Goal: Task Accomplishment & Management: Complete application form

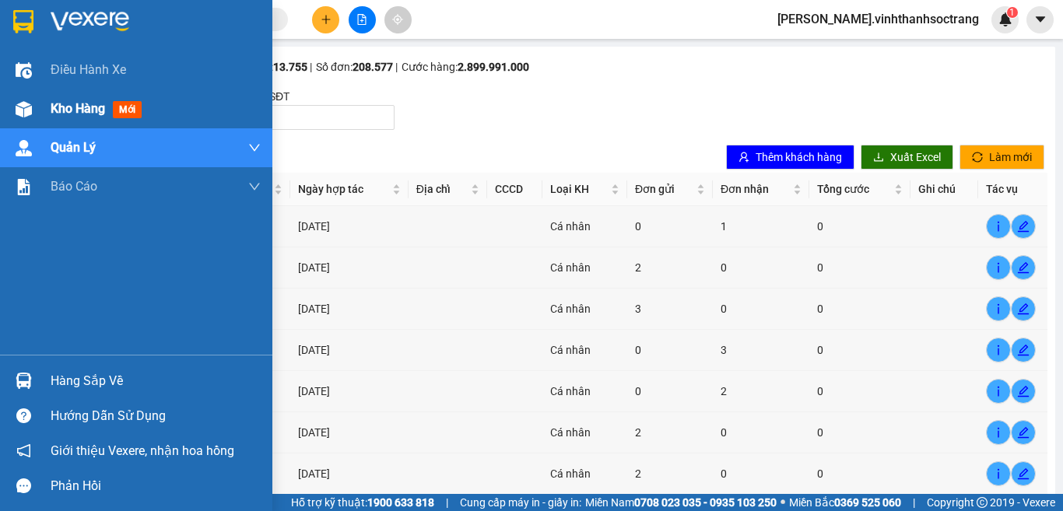
click at [0, 112] on div "Kho hàng mới" at bounding box center [136, 109] width 272 height 39
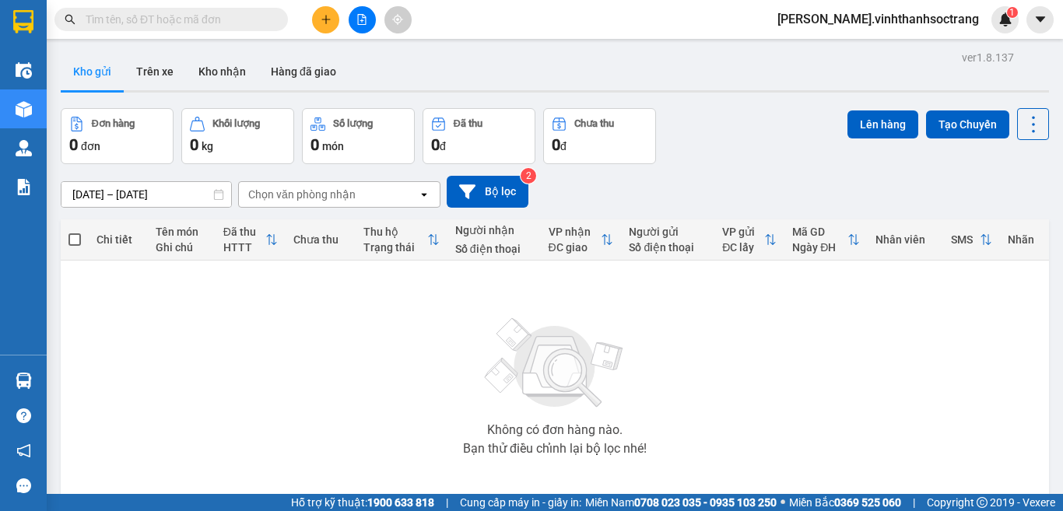
drag, startPoint x: 0, startPoint y: 128, endPoint x: 632, endPoint y: 341, distance: 666.9
click at [632, 341] on div "Không có đơn hàng nào. Bạn thử điều chỉnh lại bộ lọc nhé!" at bounding box center [555, 382] width 973 height 234
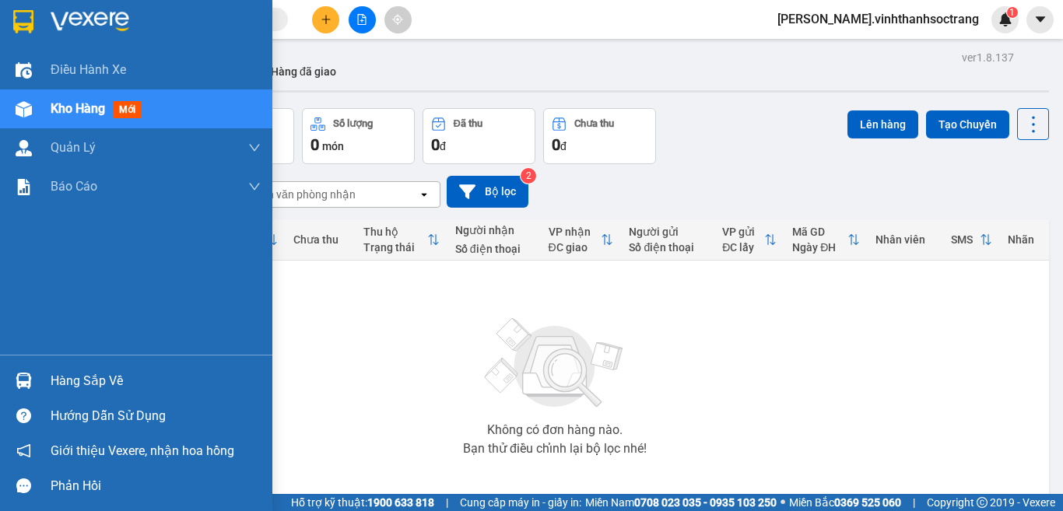
click at [76, 116] on span "Kho hàng" at bounding box center [78, 108] width 54 height 15
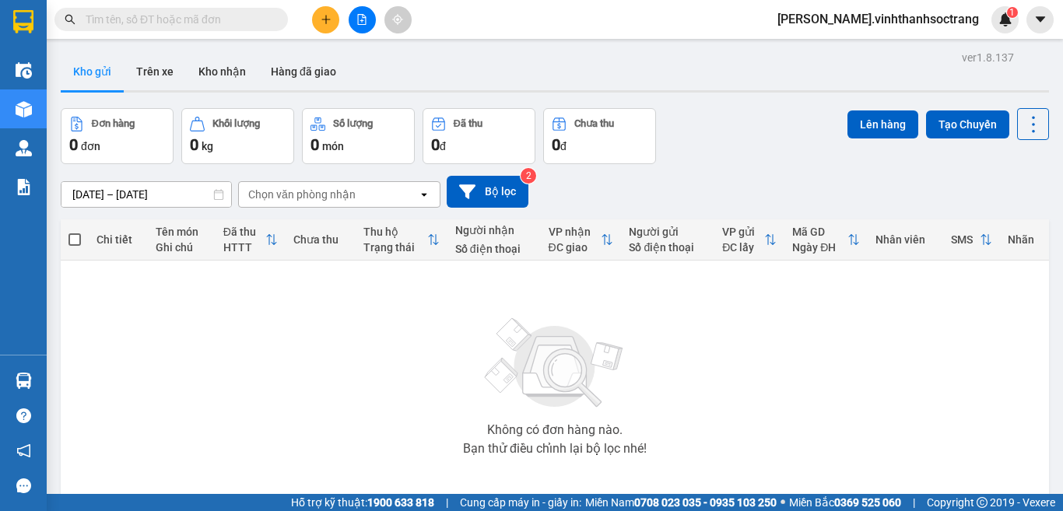
click at [326, 14] on icon "plus" at bounding box center [326, 19] width 11 height 11
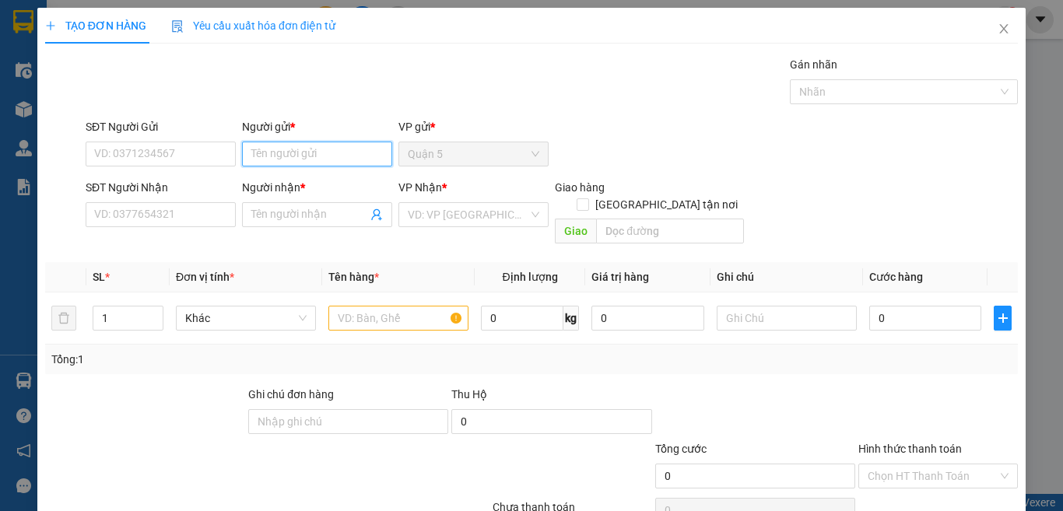
click at [287, 154] on input "Người gửi *" at bounding box center [317, 154] width 150 height 25
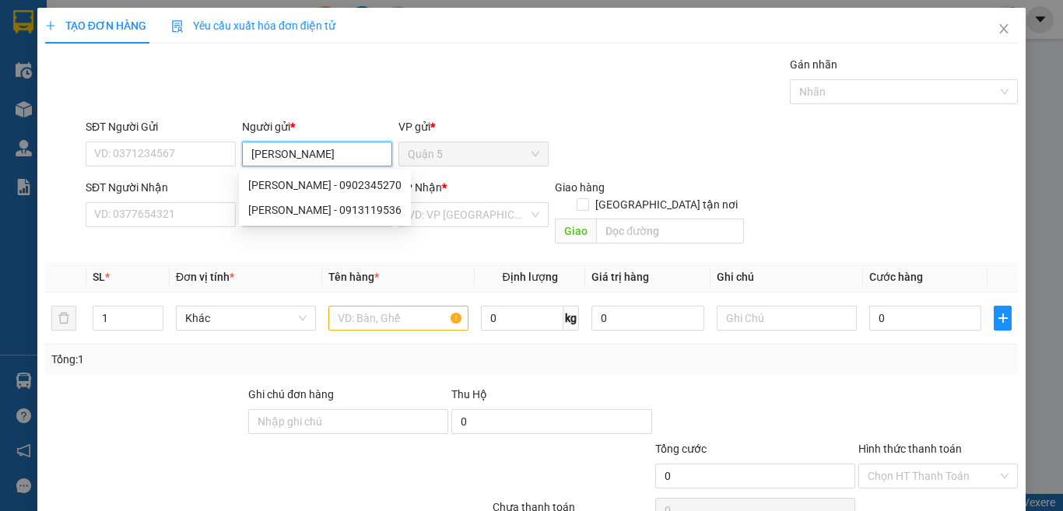
type input "[PERSON_NAME]"
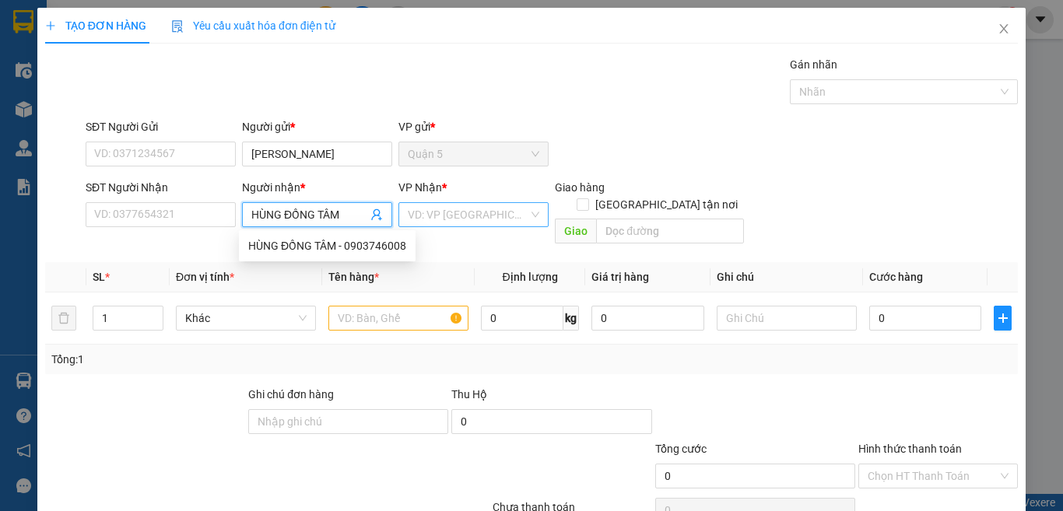
type input "HÙNG ĐỒNG TÂM"
click at [437, 220] on input "search" at bounding box center [468, 214] width 121 height 23
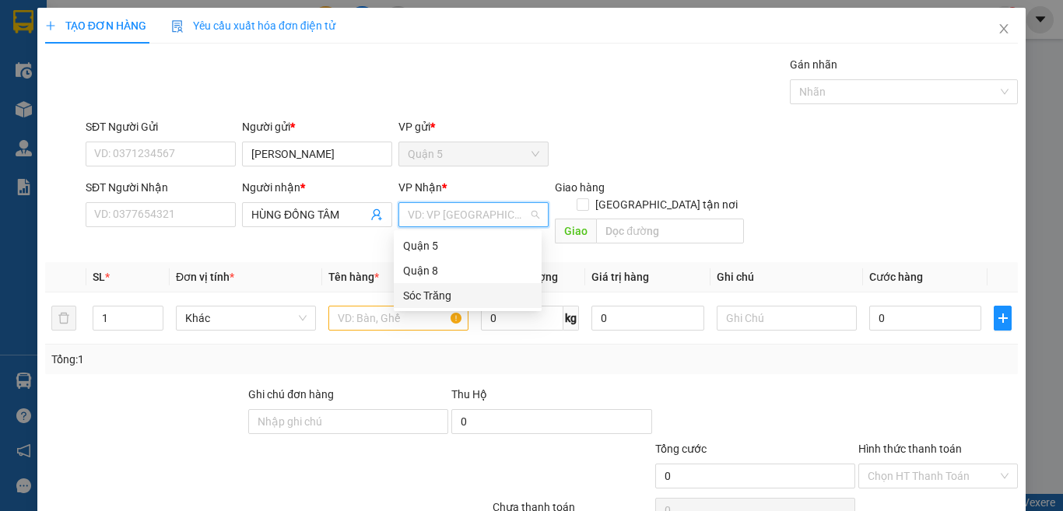
drag, startPoint x: 415, startPoint y: 299, endPoint x: 401, endPoint y: 244, distance: 57.0
click at [415, 296] on div "Sóc Trăng" at bounding box center [467, 295] width 129 height 17
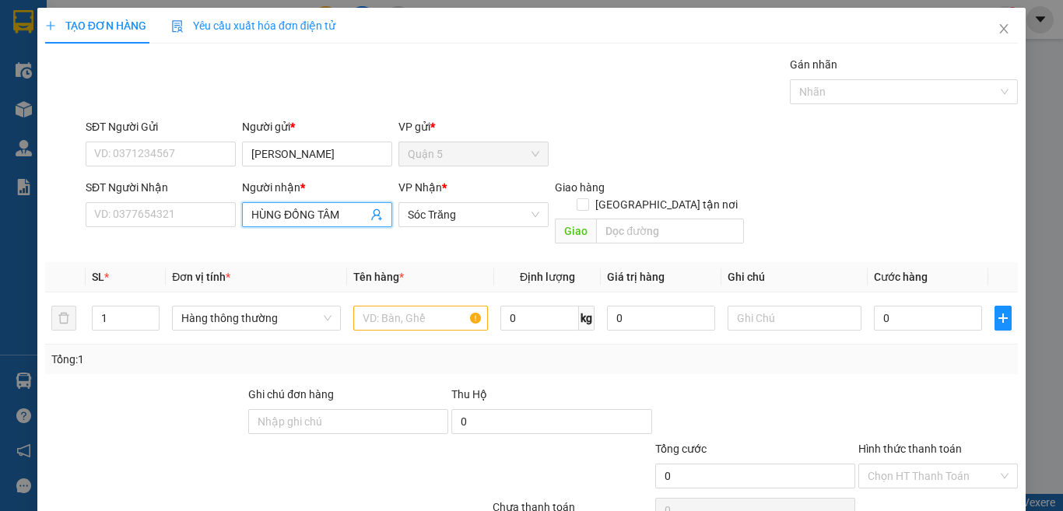
click at [324, 215] on input "HÙNG ĐỒNG TÂM" at bounding box center [309, 214] width 116 height 17
drag, startPoint x: 348, startPoint y: 248, endPoint x: 284, endPoint y: 279, distance: 71.4
click at [345, 248] on div "HÙNG ĐỒNG TÂM - 0903746008" at bounding box center [327, 245] width 158 height 17
type input "0903746008"
type input "HÙNG ĐỒNG TÂM"
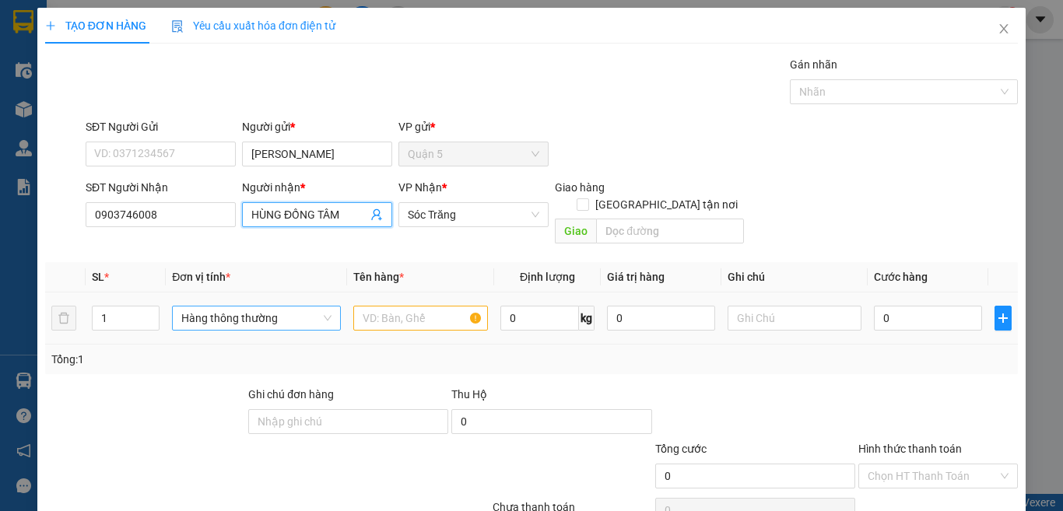
click at [268, 307] on span "Hàng thông thường" at bounding box center [256, 318] width 150 height 23
type input "M"
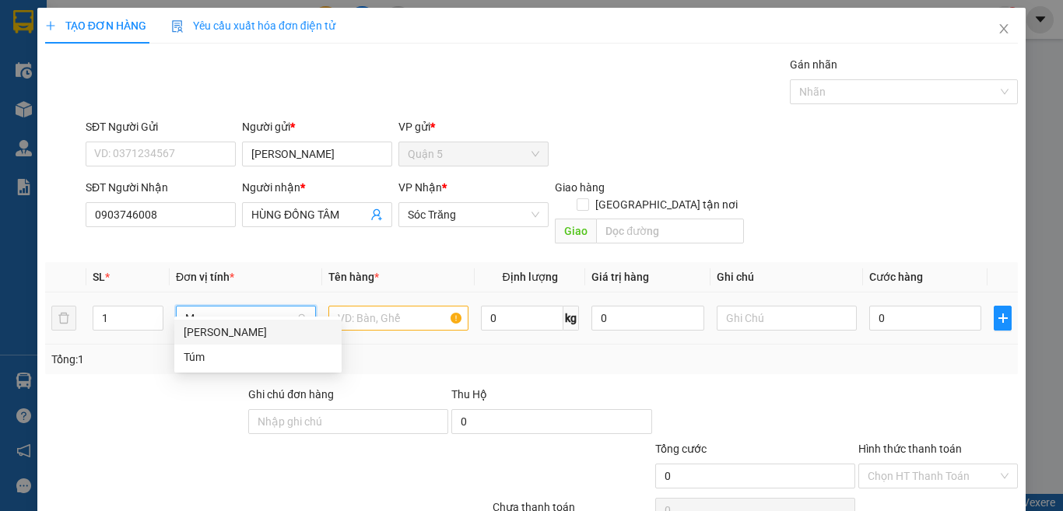
drag, startPoint x: 261, startPoint y: 328, endPoint x: 161, endPoint y: 281, distance: 110.1
click at [247, 327] on div "[PERSON_NAME]" at bounding box center [258, 332] width 149 height 17
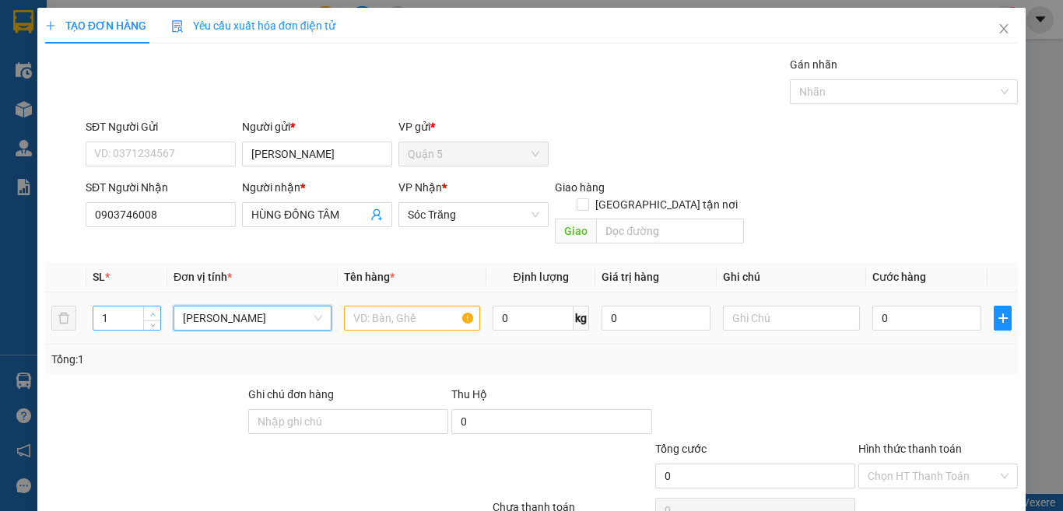
click at [155, 310] on span "up" at bounding box center [152, 314] width 9 height 9
type input "5"
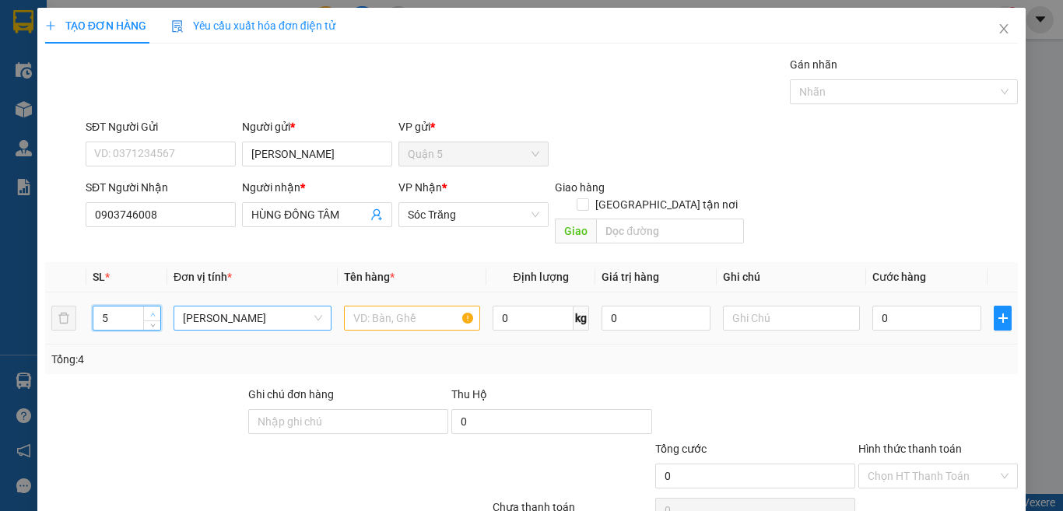
click at [158, 307] on span "Increase Value" at bounding box center [151, 314] width 17 height 14
click at [384, 306] on input "text" at bounding box center [412, 318] width 136 height 25
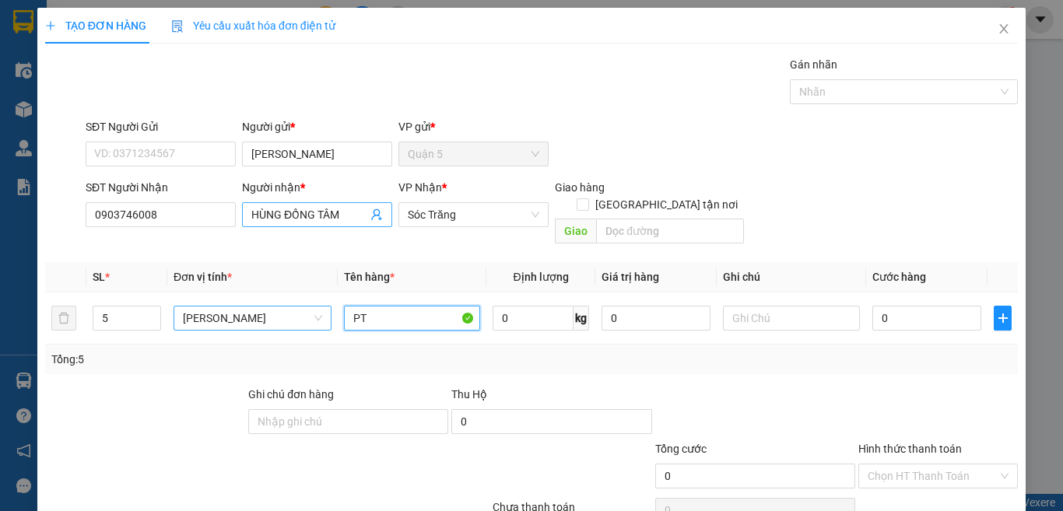
type input "PT"
type input "150"
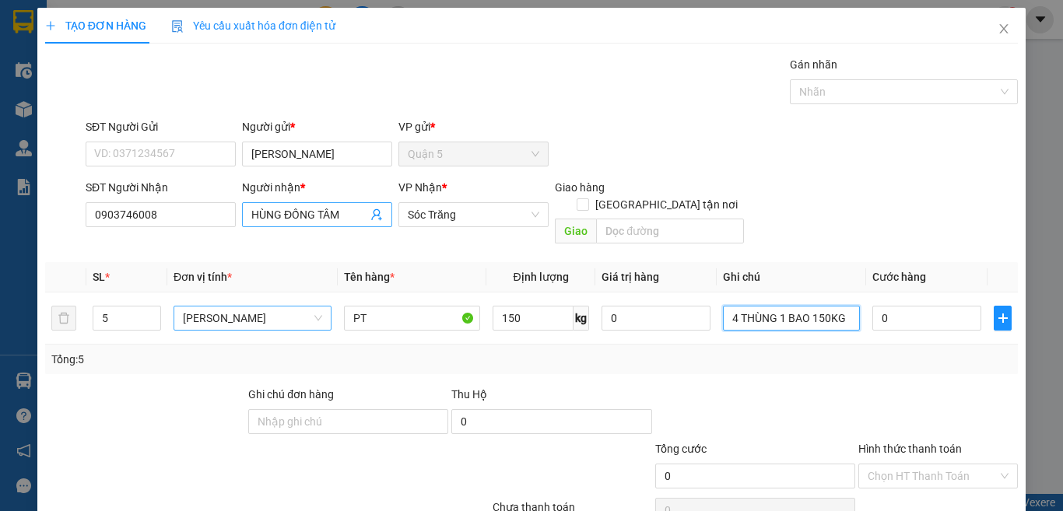
type input "4 THÙNG 1 BAO 150KG"
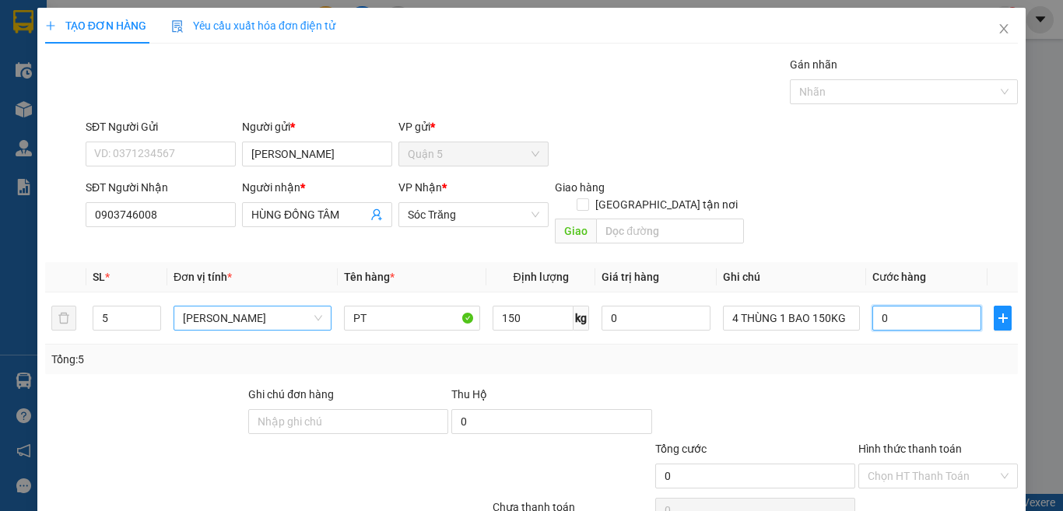
scroll to position [65, 0]
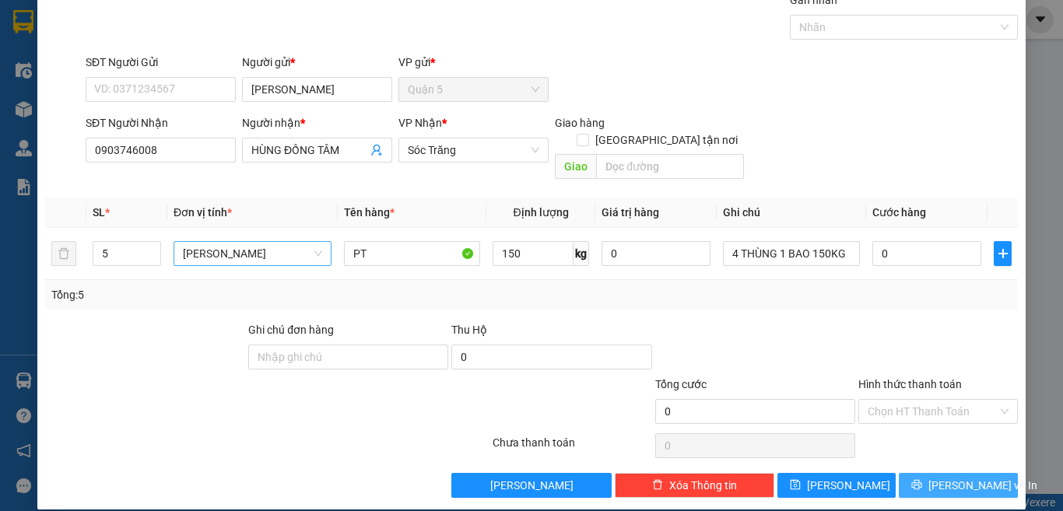
click at [952, 477] on span "[PERSON_NAME] và In" at bounding box center [983, 485] width 109 height 17
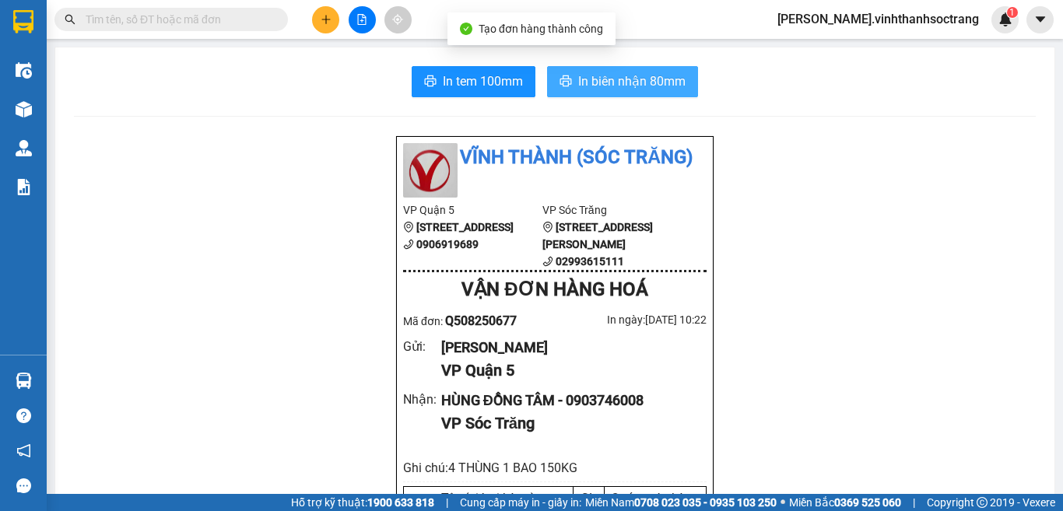
click at [579, 71] on button "In biên nhận 80mm" at bounding box center [622, 81] width 151 height 31
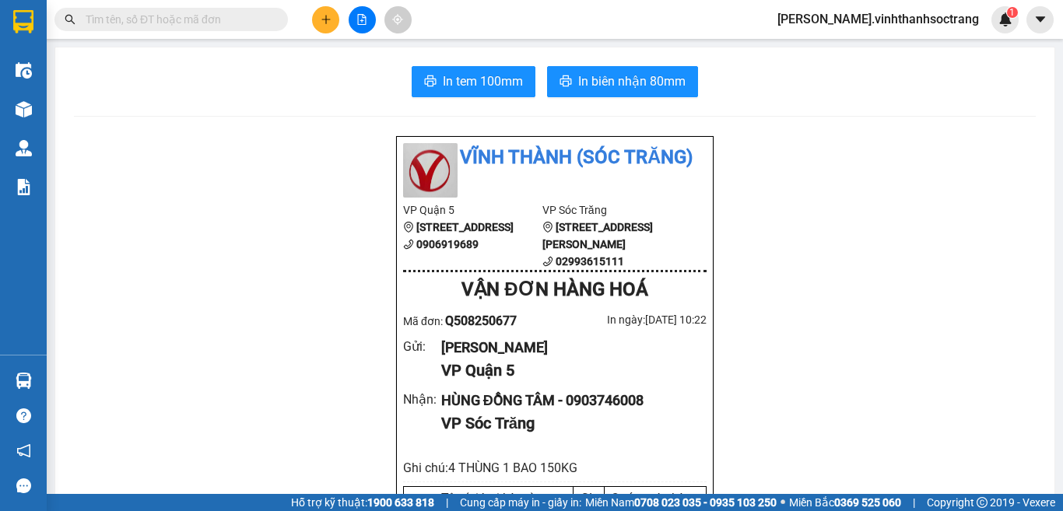
click at [337, 25] on button at bounding box center [325, 19] width 27 height 27
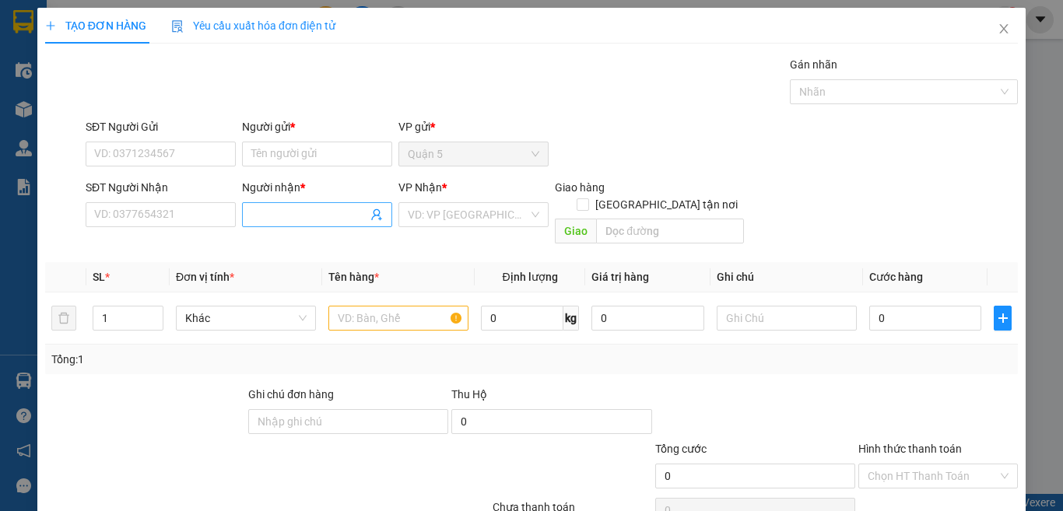
click at [302, 206] on input "Người nhận *" at bounding box center [309, 214] width 116 height 17
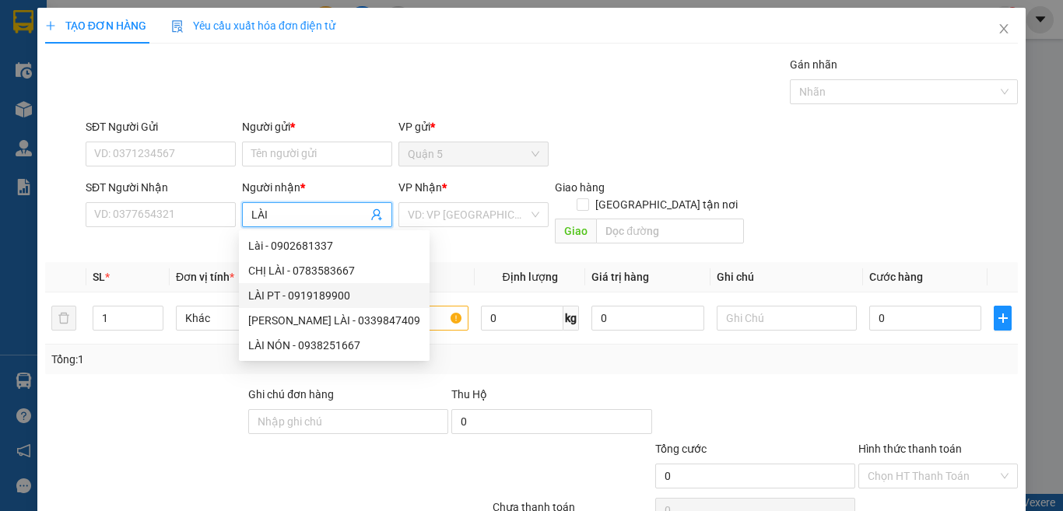
drag, startPoint x: 301, startPoint y: 297, endPoint x: 312, endPoint y: 186, distance: 111.1
click at [307, 280] on div "Lài - 0902681337 CHỊ LÀI - 0783583667 LÀI PT - 0919189900 [PERSON_NAME] LÀI - 0…" at bounding box center [334, 296] width 191 height 125
type input "LÀI"
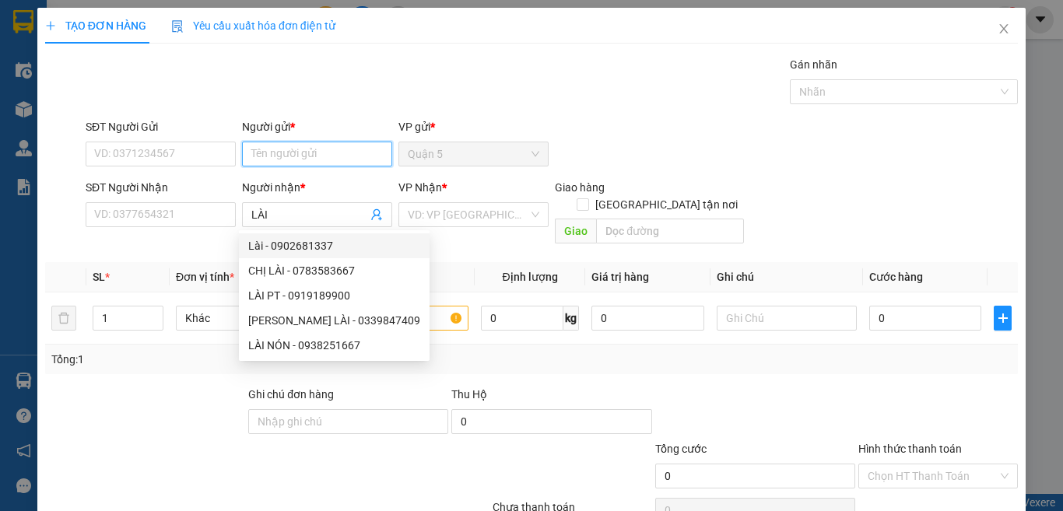
click at [315, 156] on input "Người gửi *" at bounding box center [317, 154] width 150 height 25
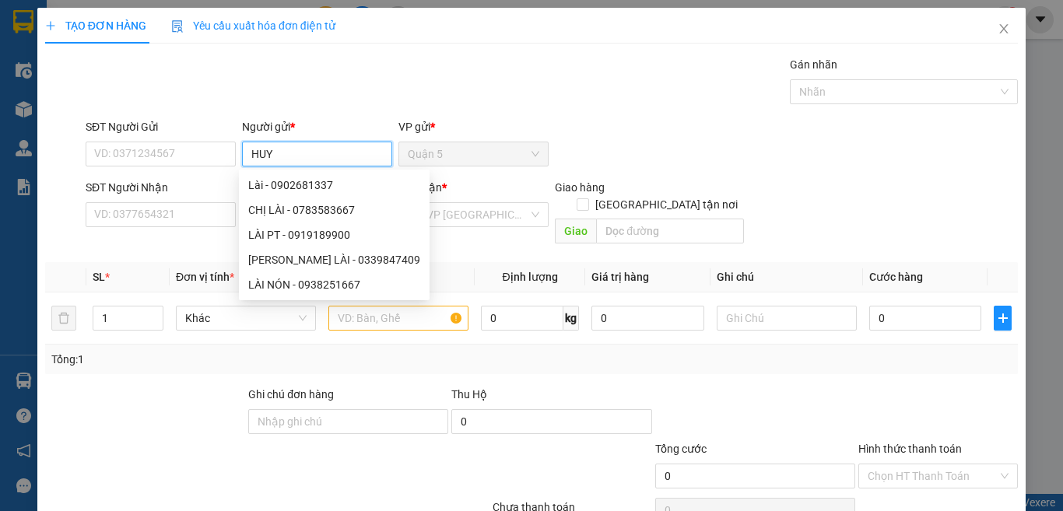
type input "HUY"
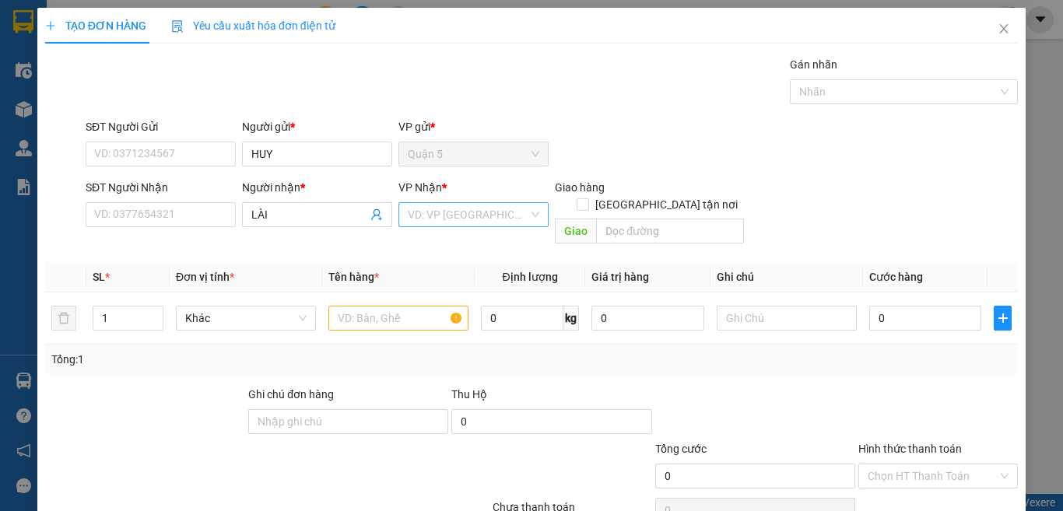
click at [505, 217] on input "search" at bounding box center [468, 214] width 121 height 23
drag, startPoint x: 453, startPoint y: 297, endPoint x: 321, endPoint y: 283, distance: 133.0
click at [441, 297] on div "Sóc Trăng" at bounding box center [467, 295] width 129 height 17
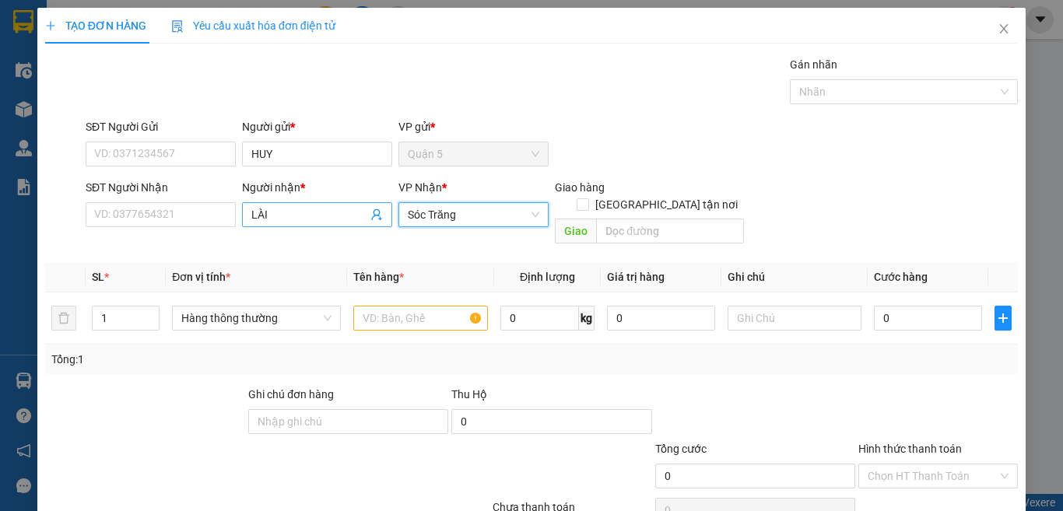
click at [301, 211] on input "LÀI" at bounding box center [309, 214] width 116 height 17
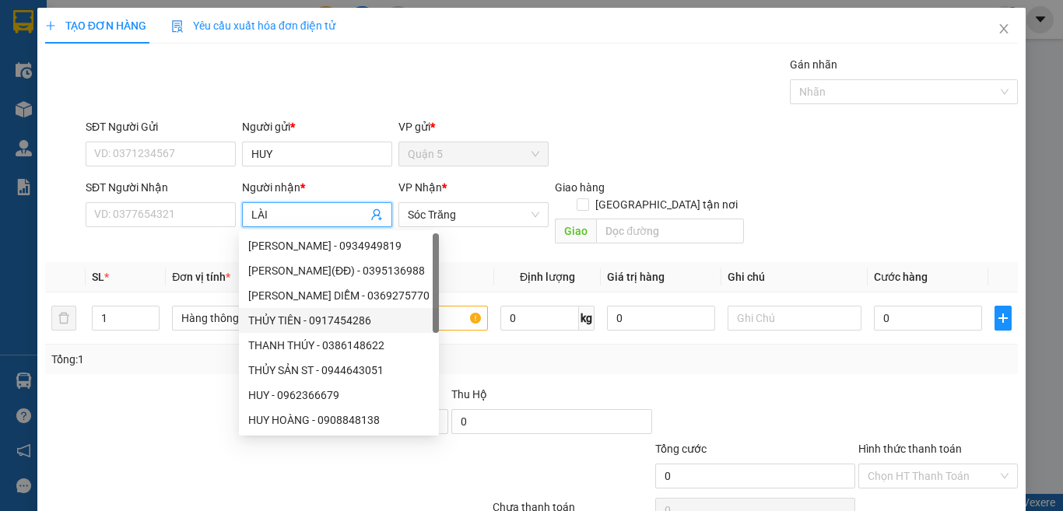
type input "LÀI P"
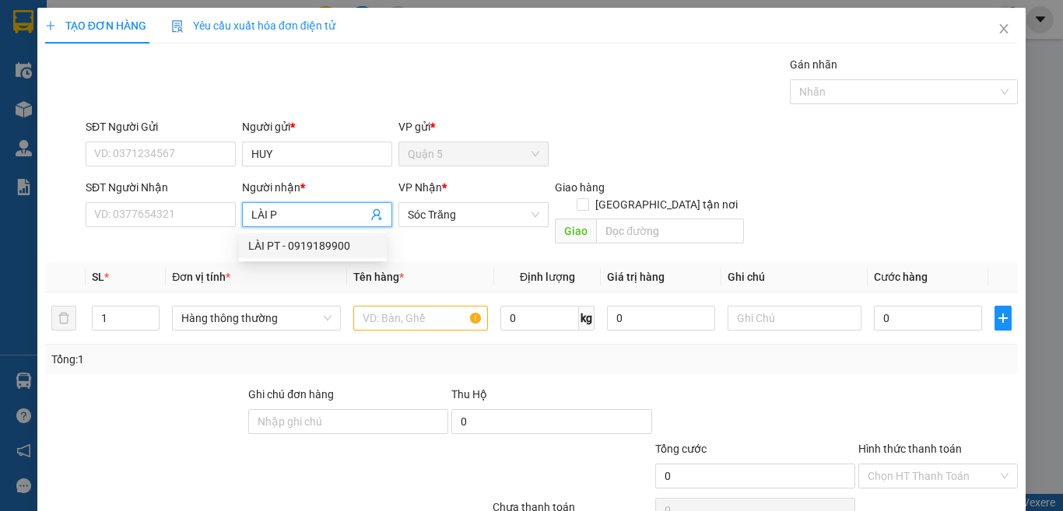
click at [318, 245] on div "LÀI PT - 0919189900" at bounding box center [312, 245] width 129 height 17
type input "0919189900"
type input "LÀI PT"
drag, startPoint x: 266, startPoint y: 317, endPoint x: 278, endPoint y: 300, distance: 20.7
click at [273, 313] on td "Hàng thông thường" at bounding box center [256, 319] width 181 height 52
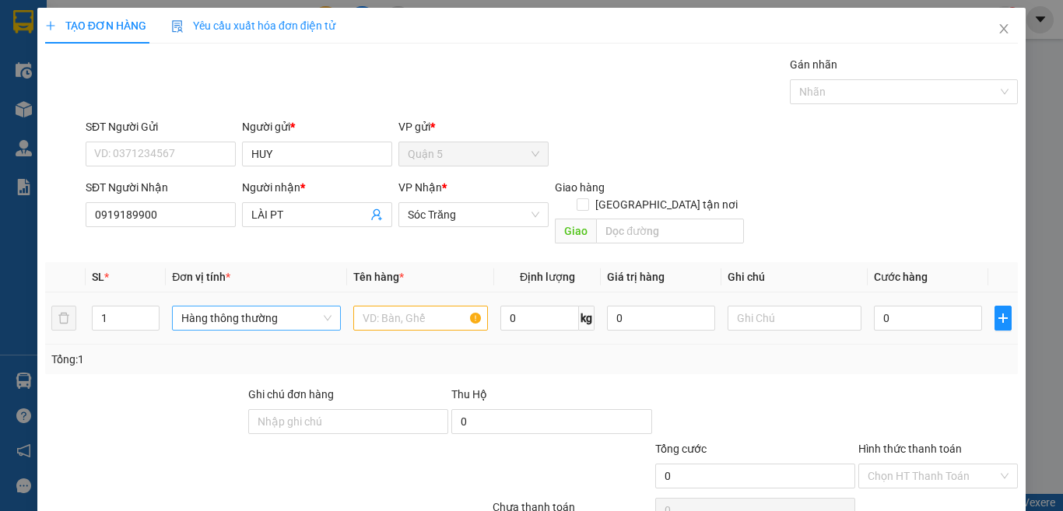
click at [279, 307] on span "Hàng thông thường" at bounding box center [256, 318] width 150 height 23
type input "T"
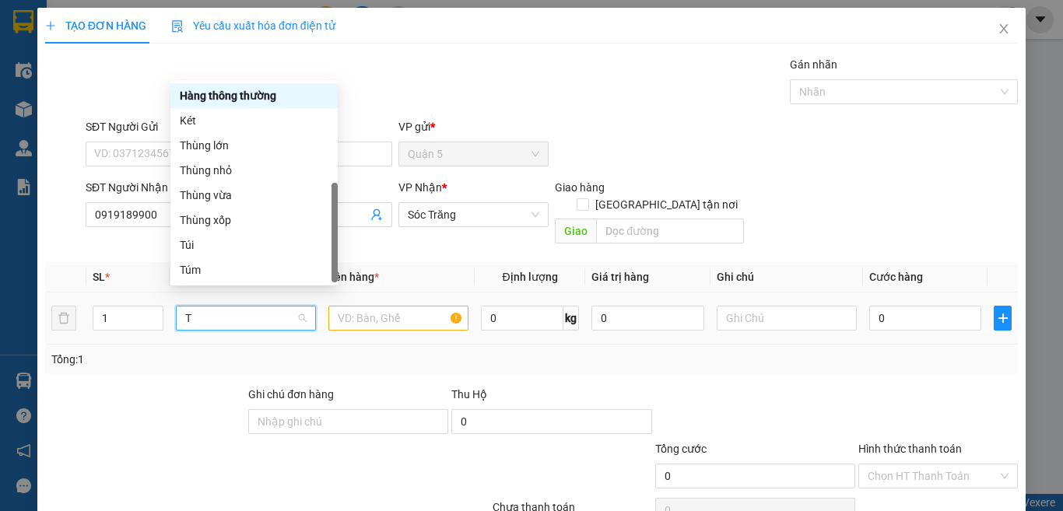
scroll to position [50, 0]
click at [213, 192] on div "Thùng vừa" at bounding box center [258, 195] width 149 height 17
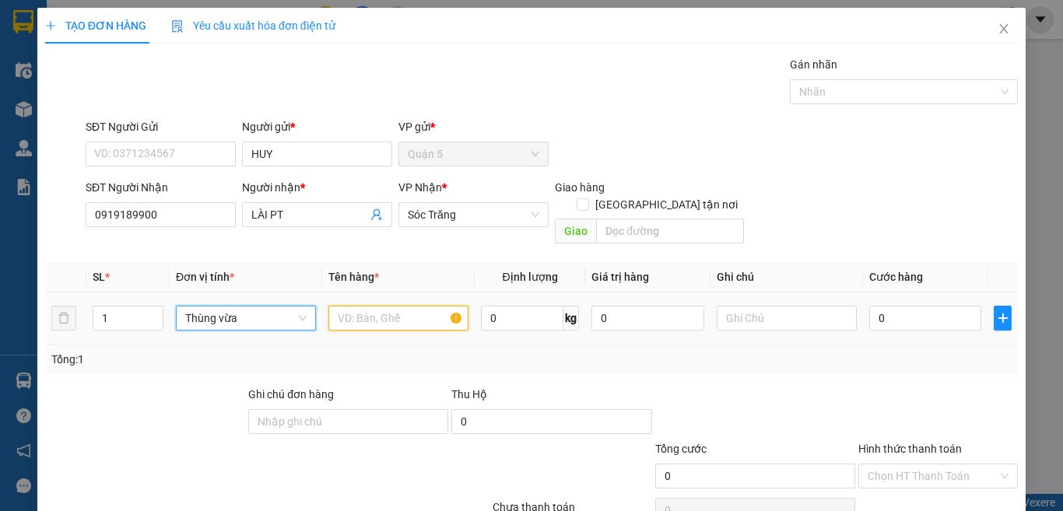
click at [351, 306] on input "text" at bounding box center [399, 318] width 140 height 25
type input "PT"
type input "20"
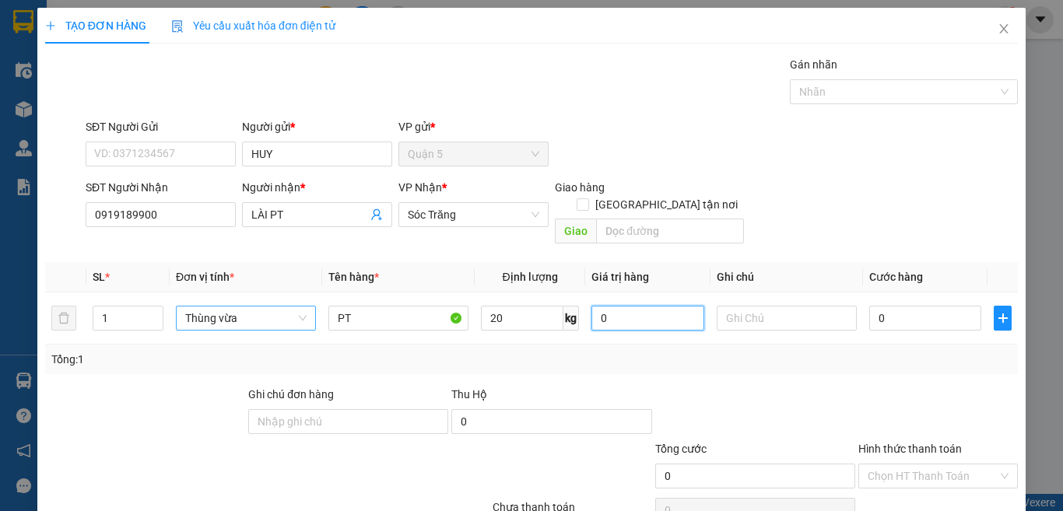
scroll to position [65, 0]
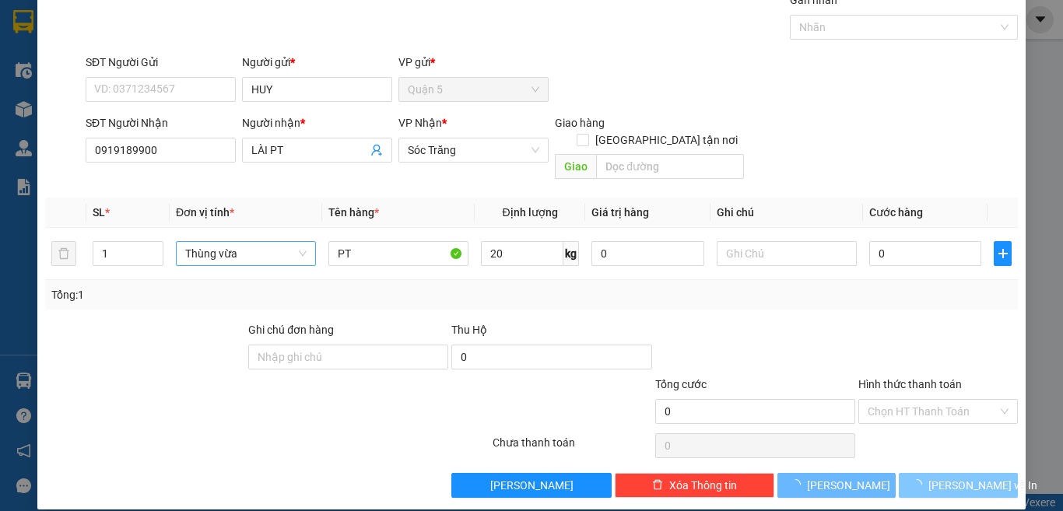
drag, startPoint x: 898, startPoint y: 455, endPoint x: 909, endPoint y: 473, distance: 20.6
click at [899, 473] on button "[PERSON_NAME] và In" at bounding box center [958, 485] width 119 height 25
click at [909, 473] on button "[PERSON_NAME] và In" at bounding box center [958, 485] width 119 height 25
drag, startPoint x: 909, startPoint y: 473, endPoint x: 944, endPoint y: 454, distance: 40.1
click at [911, 473] on button "[PERSON_NAME] và In" at bounding box center [958, 485] width 119 height 25
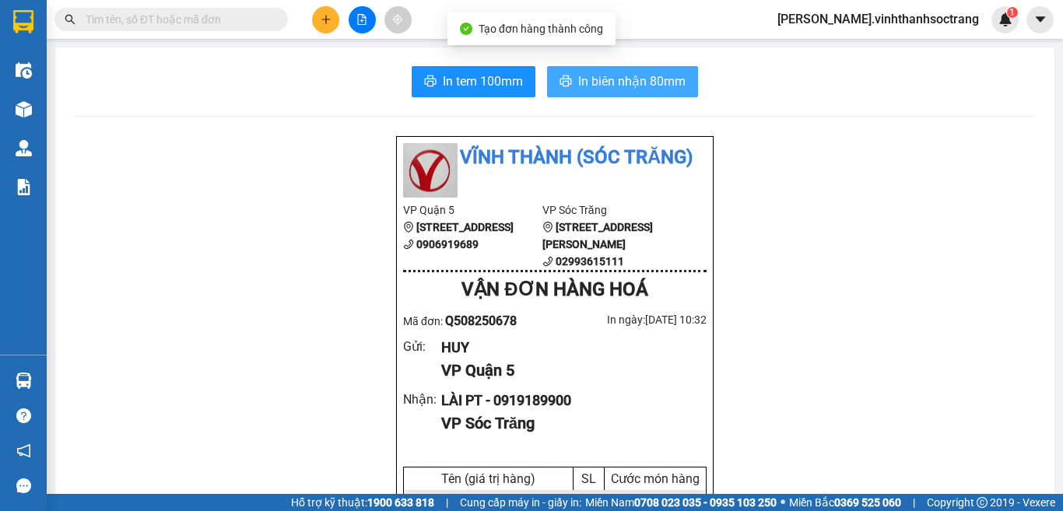
click at [617, 79] on span "In biên nhận 80mm" at bounding box center [631, 81] width 107 height 19
